Goal: Task Accomplishment & Management: Manage account settings

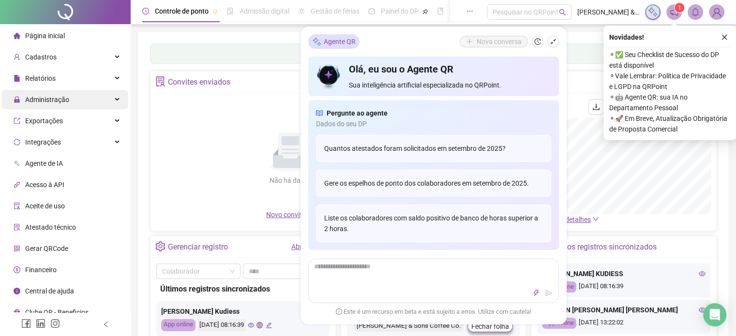
click at [70, 104] on div "Administração" at bounding box center [65, 99] width 126 height 19
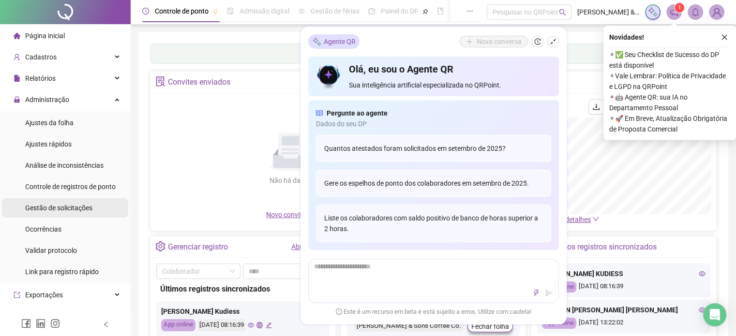
click at [91, 203] on div "Gestão de solicitações" at bounding box center [58, 207] width 67 height 19
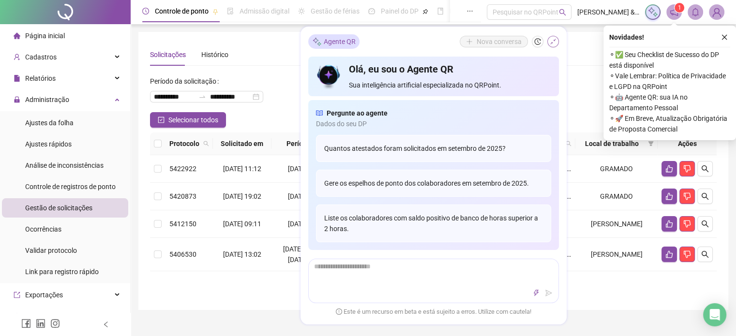
click at [552, 45] on icon "shrink" at bounding box center [553, 41] width 7 height 7
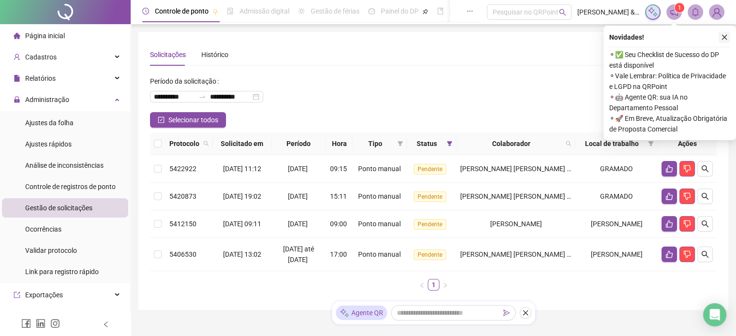
click at [721, 40] on icon "close" at bounding box center [724, 37] width 7 height 7
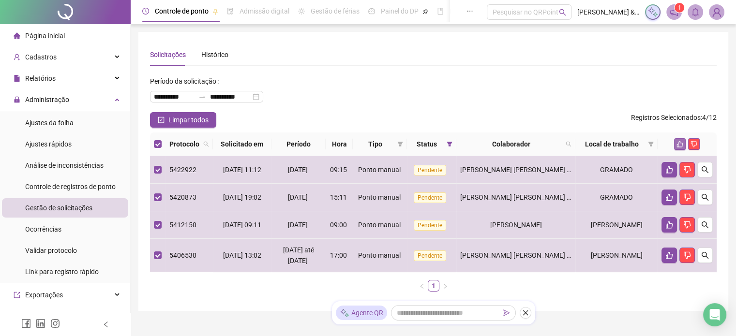
click at [676, 143] on button "button" at bounding box center [680, 144] width 12 height 12
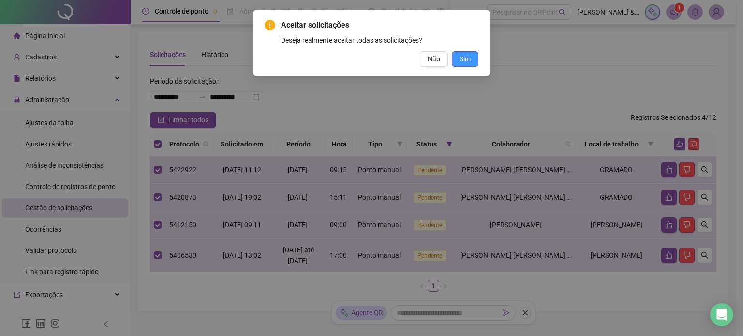
click at [469, 64] on span "Sim" at bounding box center [465, 59] width 11 height 11
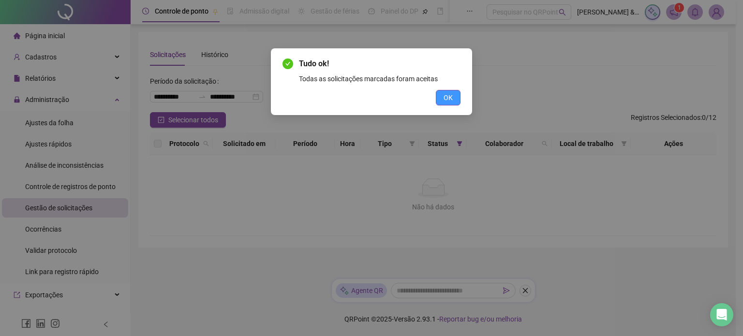
click at [445, 93] on span "OK" at bounding box center [448, 97] width 9 height 11
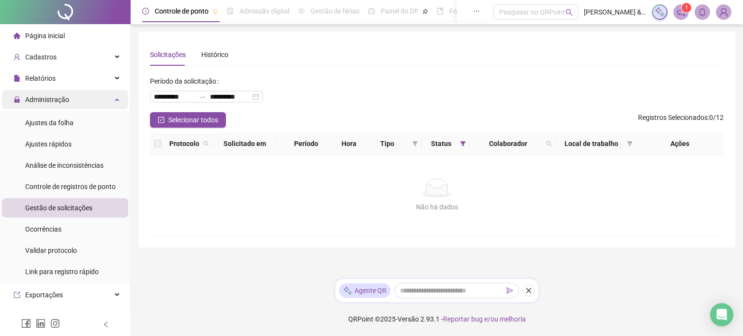
click at [91, 96] on div "Administração" at bounding box center [65, 99] width 126 height 19
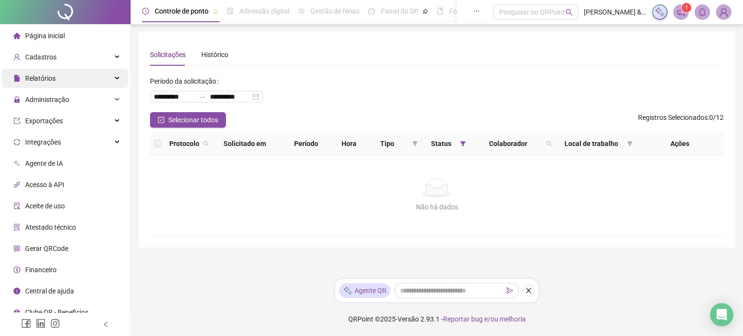
click at [104, 84] on div "Relatórios" at bounding box center [65, 78] width 126 height 19
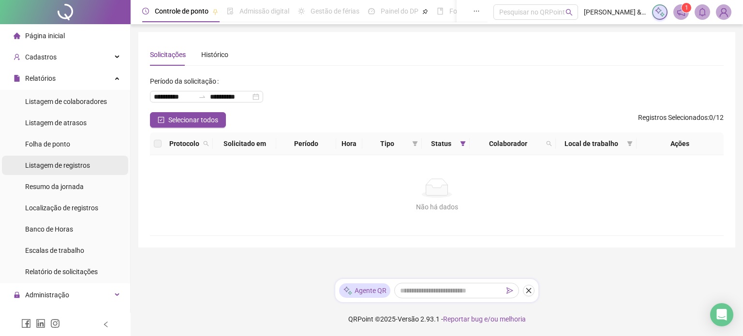
click at [84, 170] on div "Listagem de registros" at bounding box center [57, 165] width 65 height 19
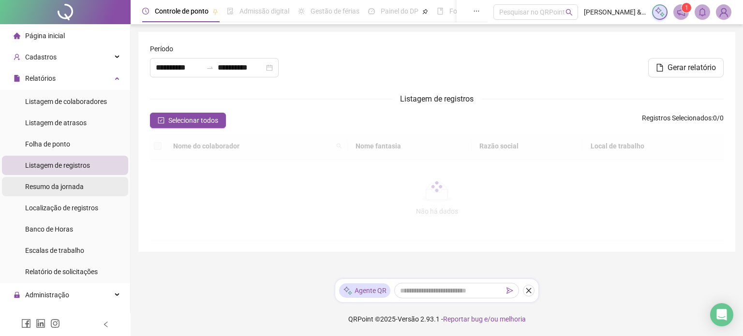
type input "**********"
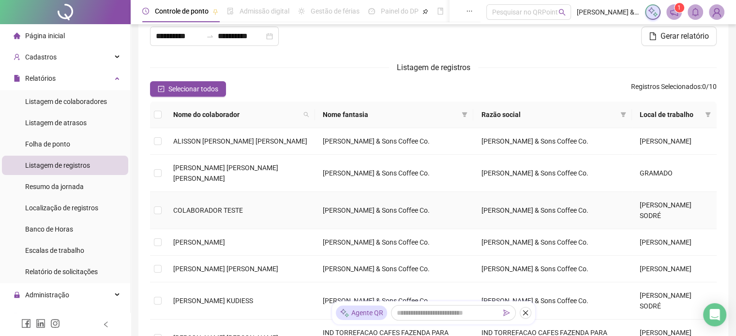
scroll to position [48, 0]
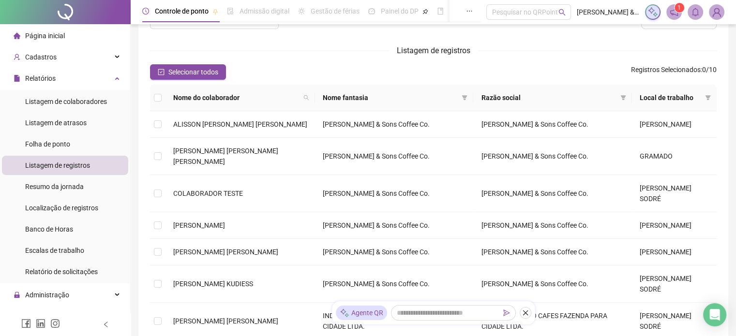
click at [675, 12] on icon "notification" at bounding box center [674, 12] width 9 height 9
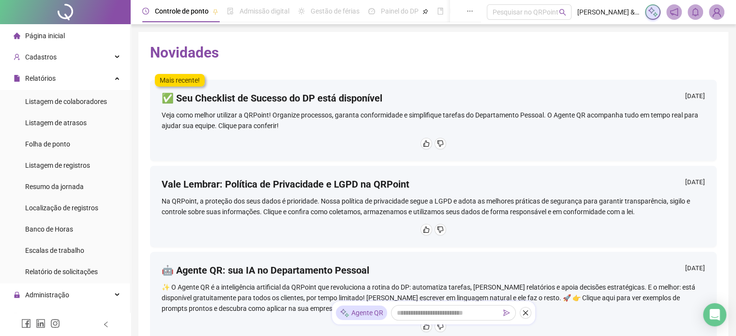
click at [71, 38] on li "Página inicial" at bounding box center [65, 35] width 126 height 19
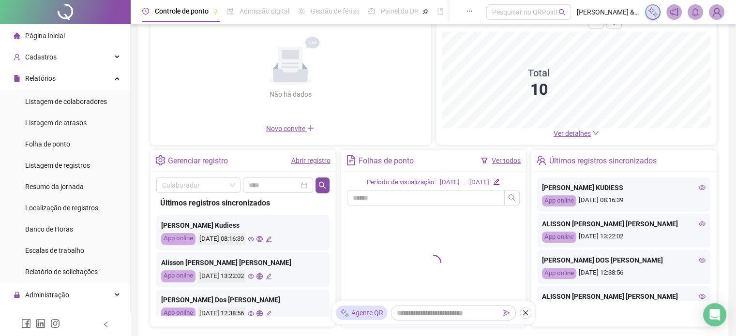
scroll to position [97, 0]
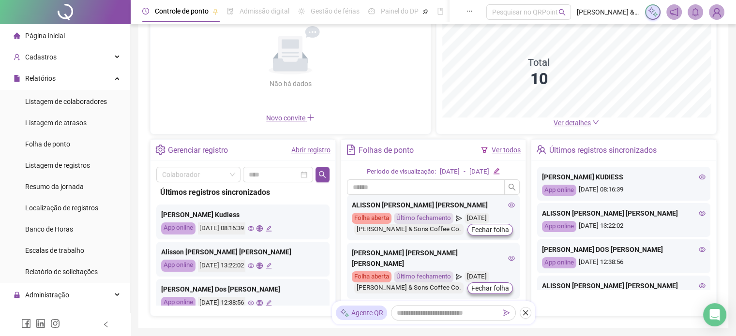
click at [254, 229] on icon "eye" at bounding box center [251, 229] width 6 height 6
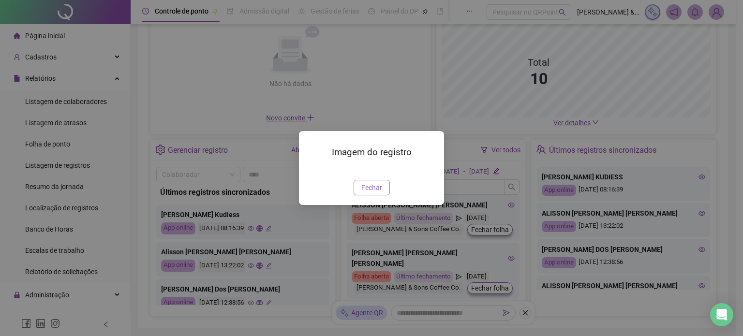
click at [382, 196] on button "Fechar" at bounding box center [372, 187] width 36 height 15
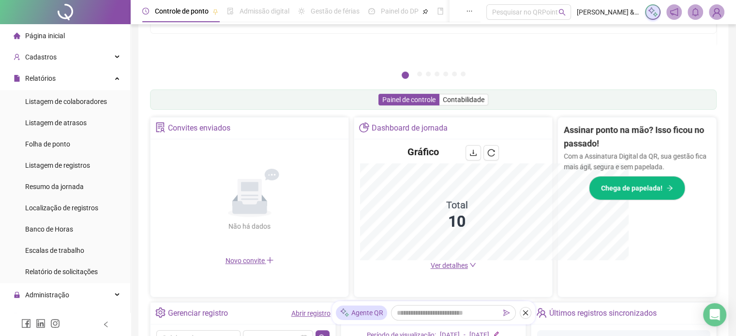
scroll to position [239, 0]
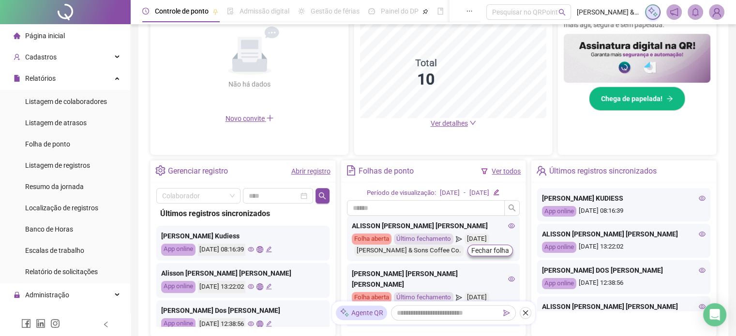
click at [509, 224] on icon "eye" at bounding box center [512, 226] width 7 height 5
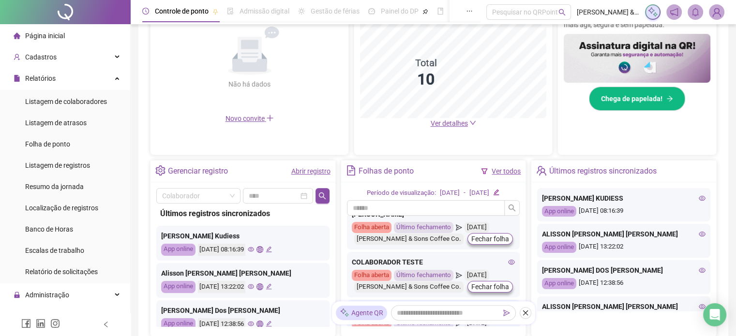
scroll to position [48, 0]
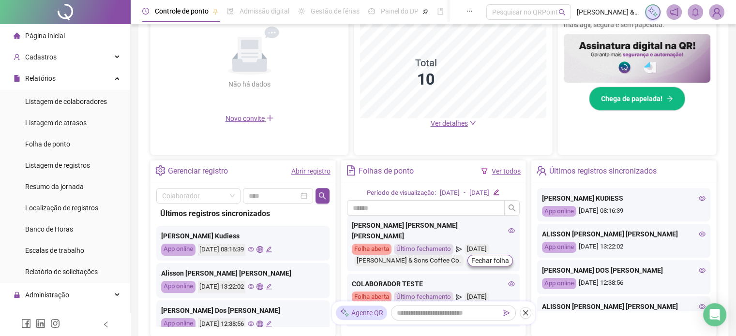
click at [508, 227] on icon "eye" at bounding box center [511, 230] width 7 height 7
click at [508, 232] on icon "eye" at bounding box center [511, 235] width 7 height 7
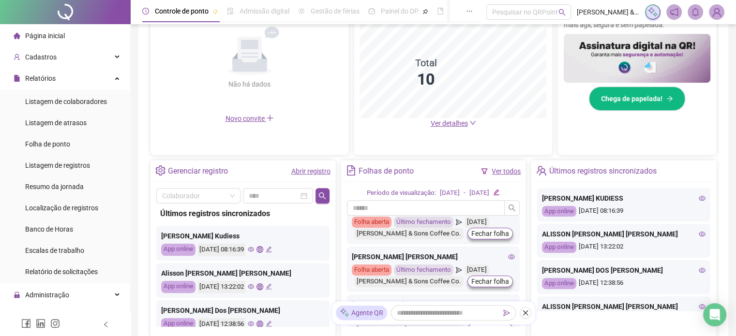
scroll to position [194, 0]
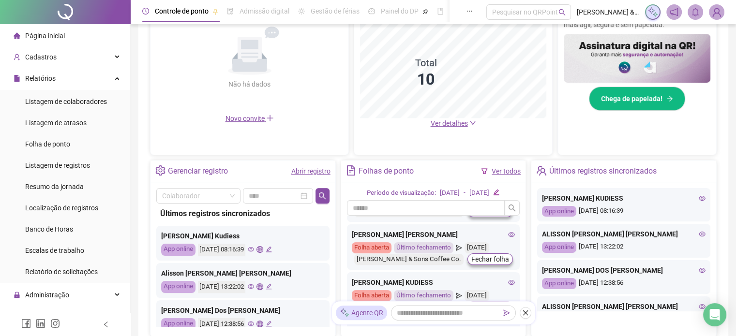
click at [509, 232] on icon "eye" at bounding box center [512, 234] width 7 height 5
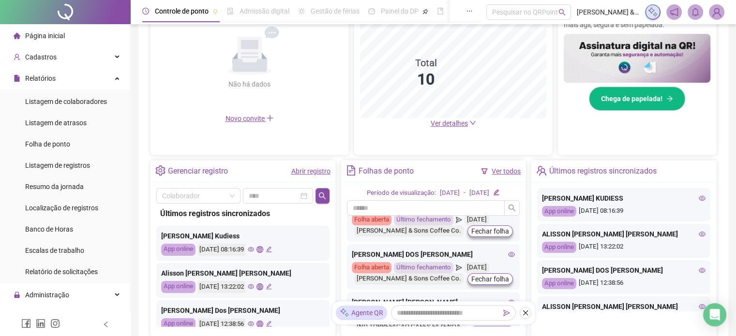
scroll to position [353, 0]
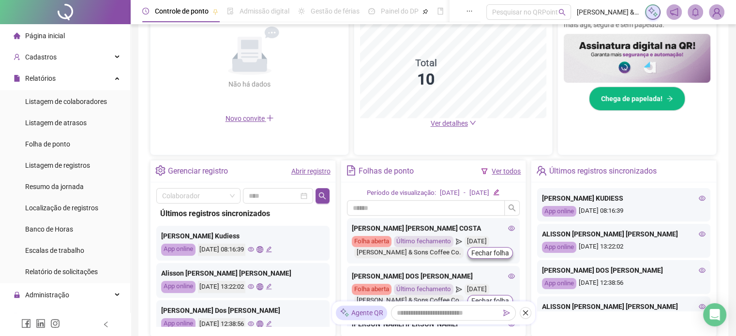
click at [509, 274] on icon "eye" at bounding box center [512, 276] width 7 height 5
